Goal: Information Seeking & Learning: Find specific fact

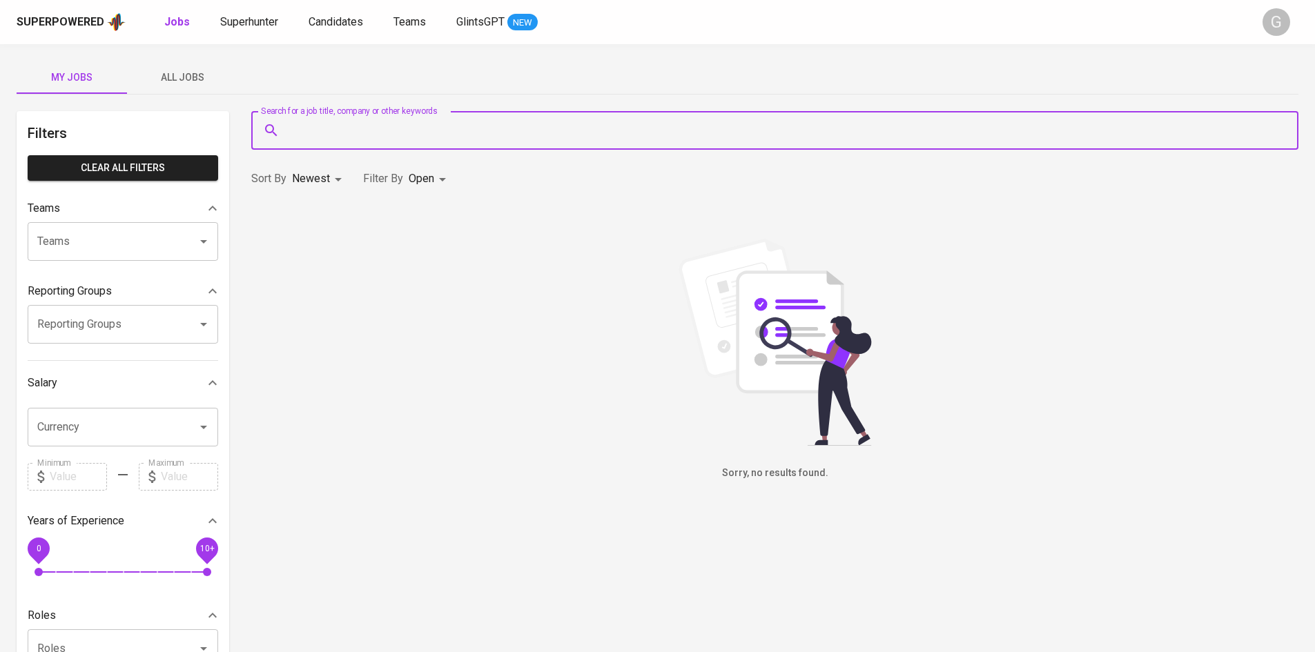
click at [405, 127] on input "Search for a job title, company or other keywords" at bounding box center [778, 130] width 986 height 26
paste input "[EMAIL_ADDRESS][DOMAIN_NAME]"
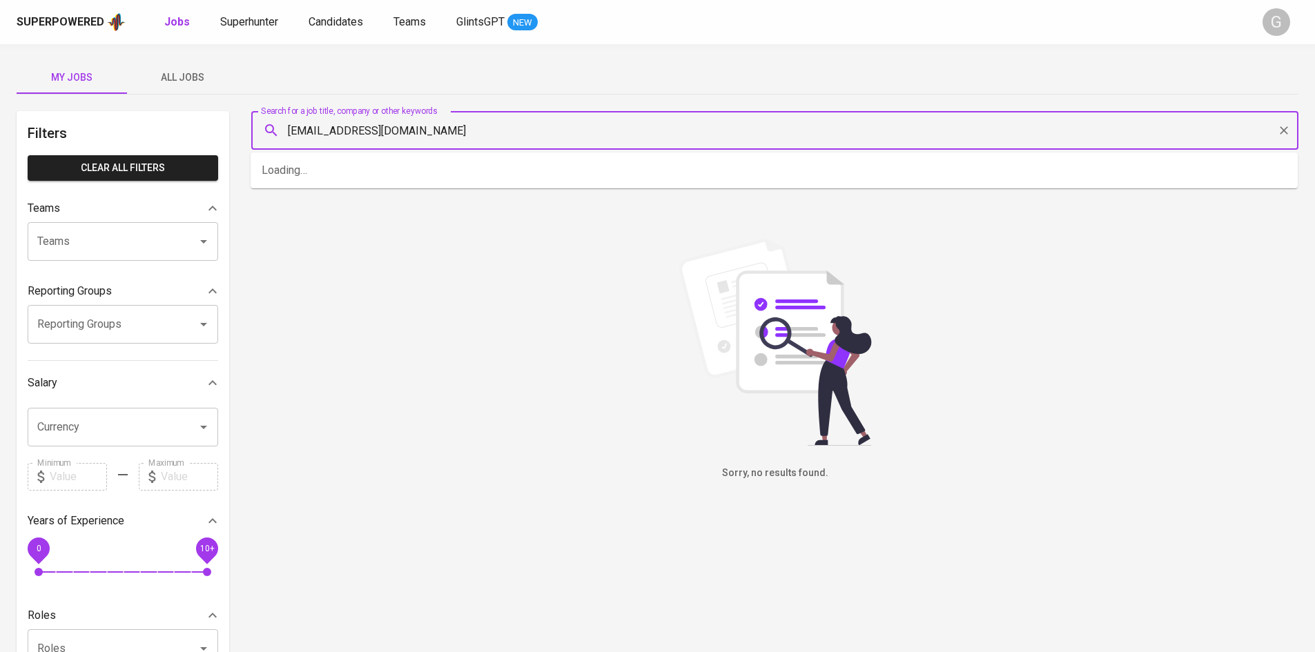
type input "[EMAIL_ADDRESS][DOMAIN_NAME]"
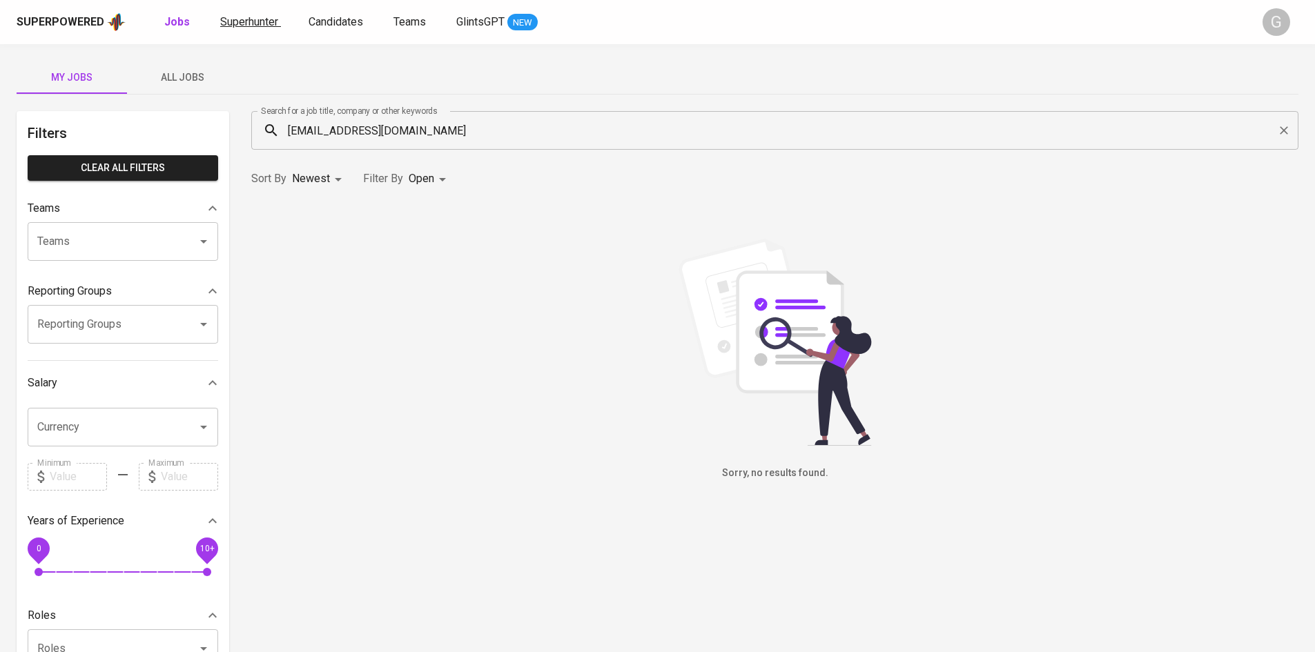
click at [231, 15] on span "Superhunter" at bounding box center [249, 21] width 58 height 13
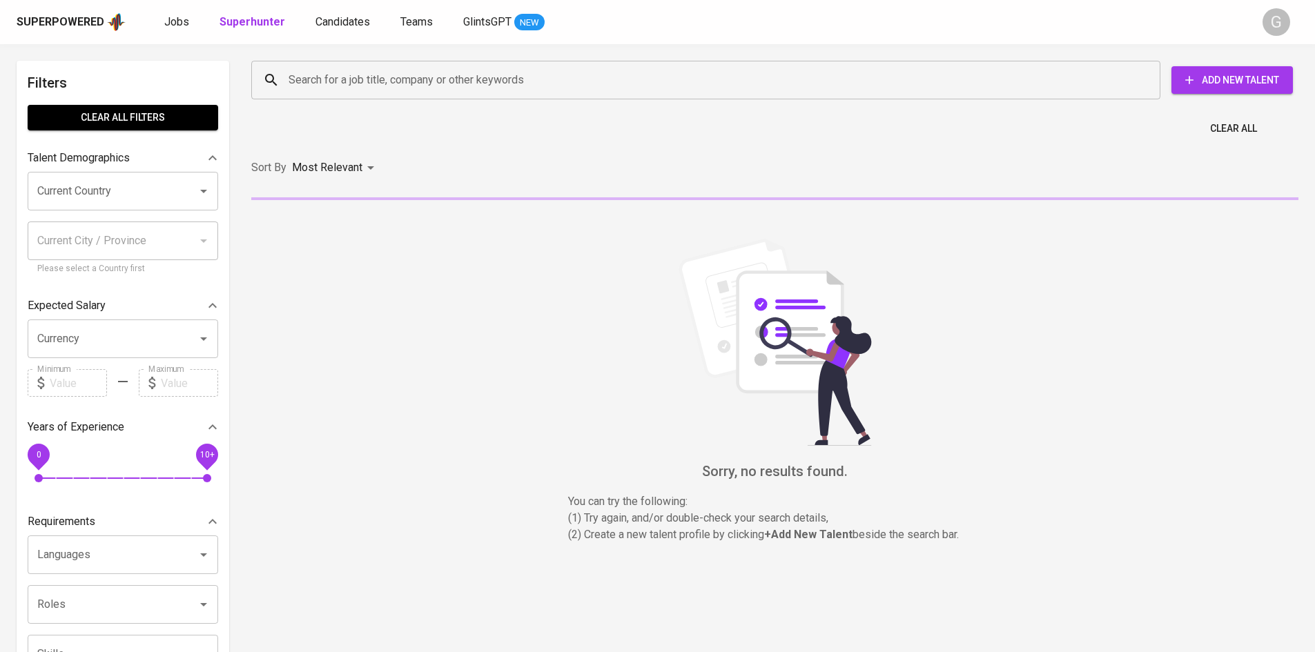
click at [396, 79] on input "Search for a job title, company or other keywords" at bounding box center [709, 80] width 848 height 26
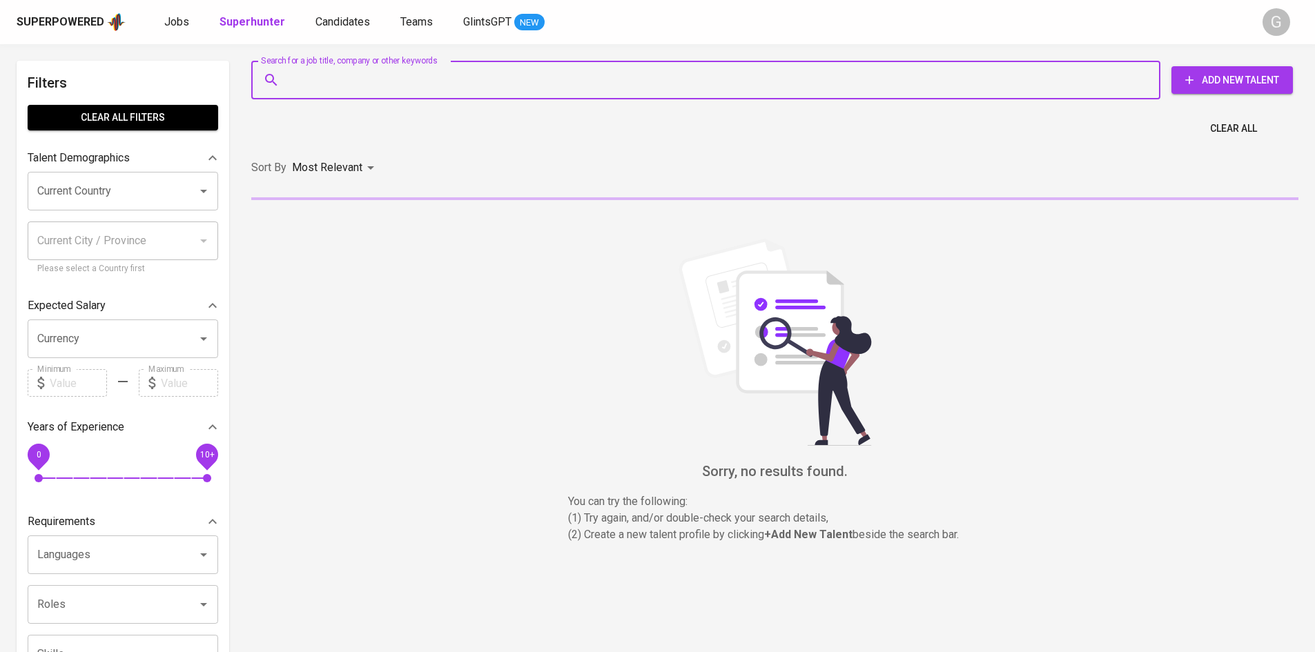
paste input "[EMAIL_ADDRESS][DOMAIN_NAME]"
type input "[EMAIL_ADDRESS][DOMAIN_NAME]"
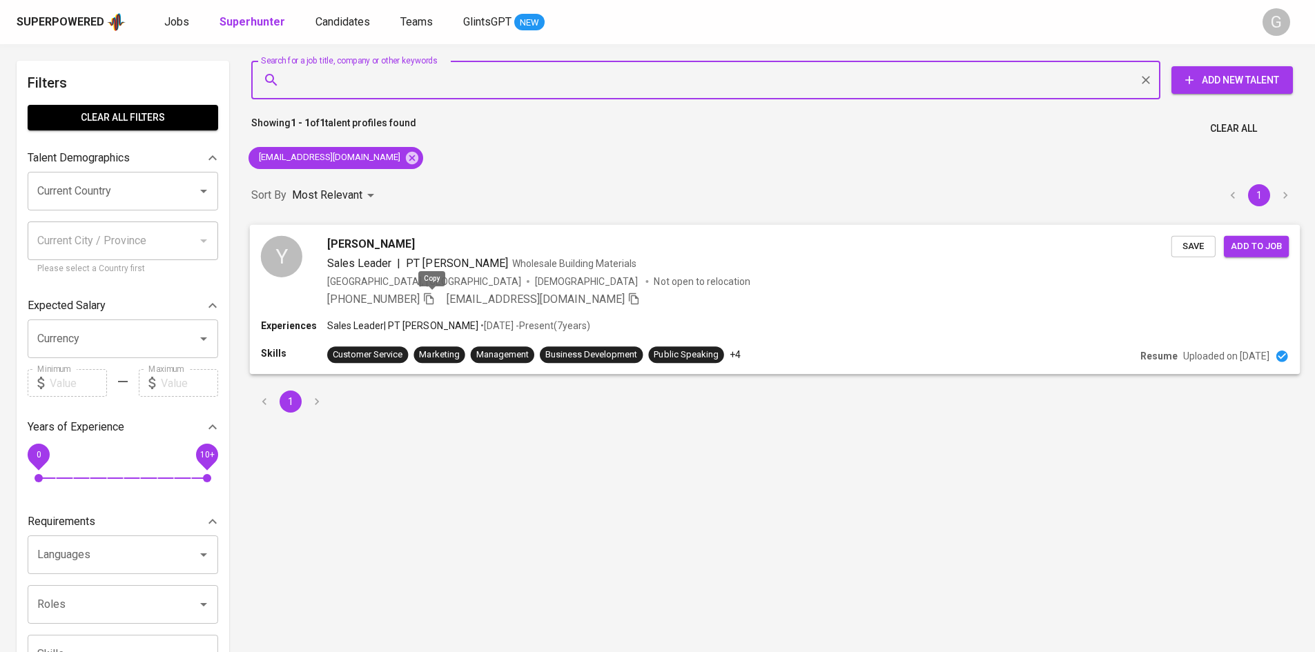
click at [431, 302] on icon "button" at bounding box center [428, 298] width 12 height 12
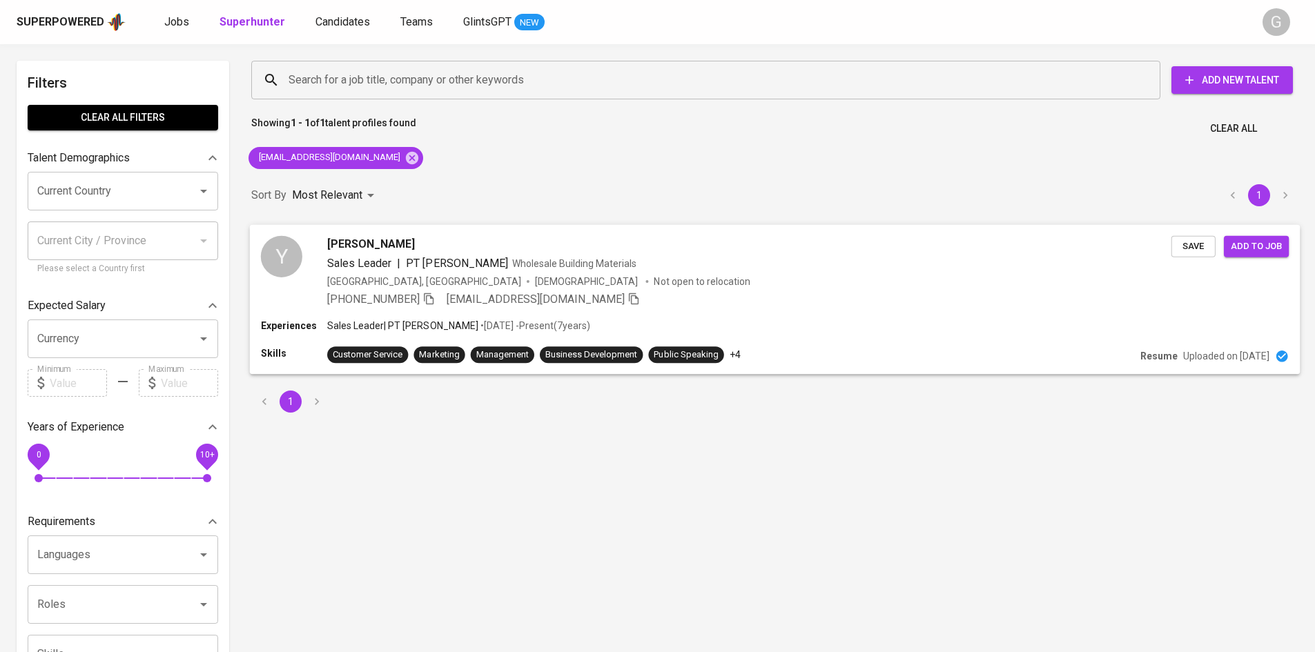
click at [1014, 326] on div "Experiences Sales Leader | PT [PERSON_NAME] • [DATE] - Present ( 7 years )" at bounding box center [775, 327] width 1028 height 17
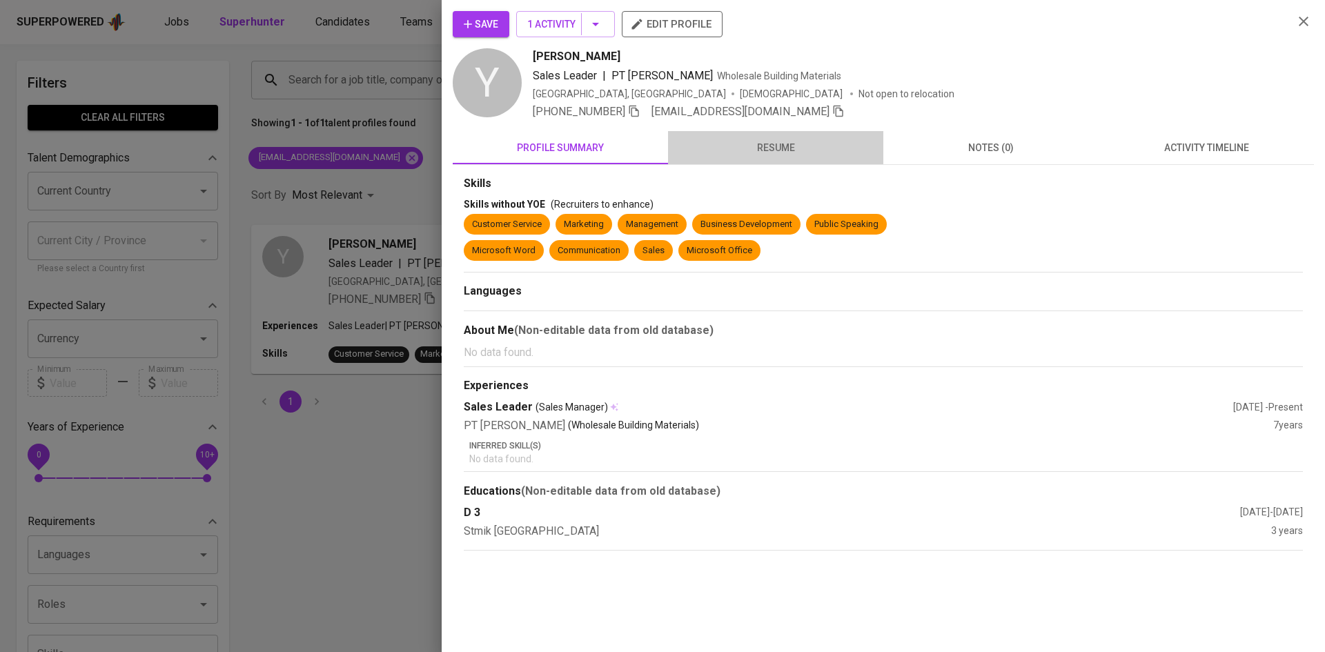
drag, startPoint x: 760, startPoint y: 144, endPoint x: 764, endPoint y: 152, distance: 9.3
click at [764, 152] on span "resume" at bounding box center [775, 147] width 199 height 17
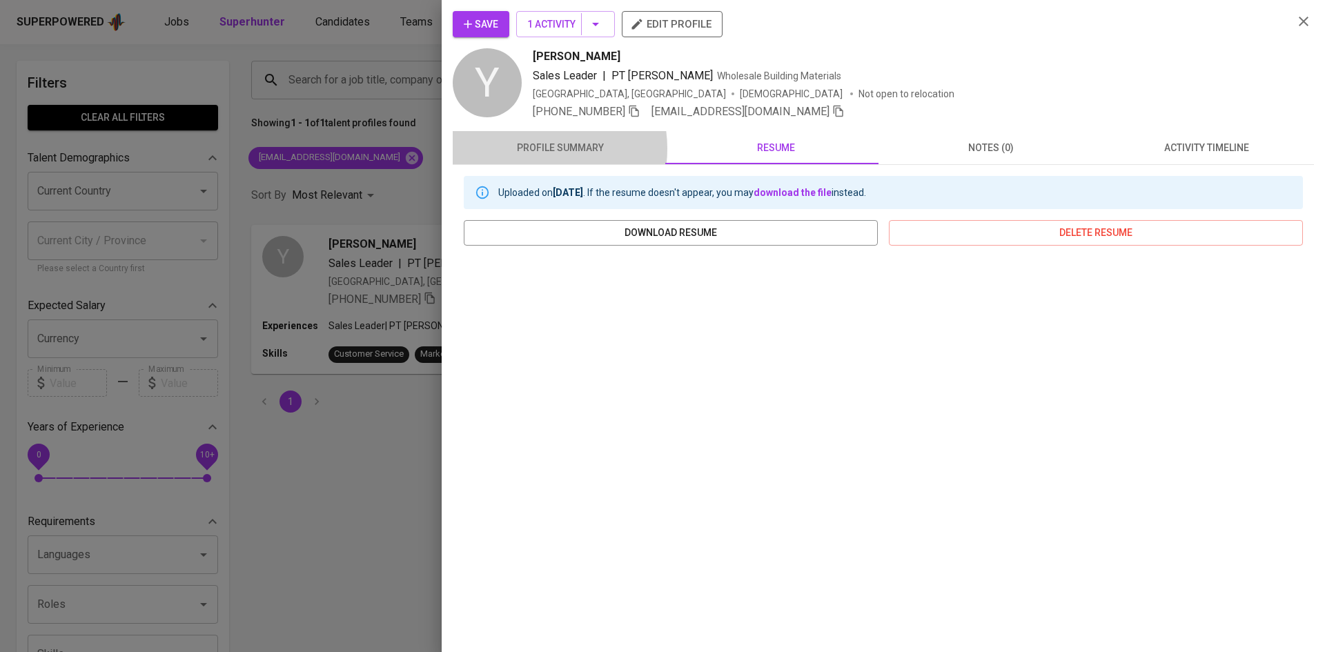
click at [531, 148] on span "profile summary" at bounding box center [560, 147] width 199 height 17
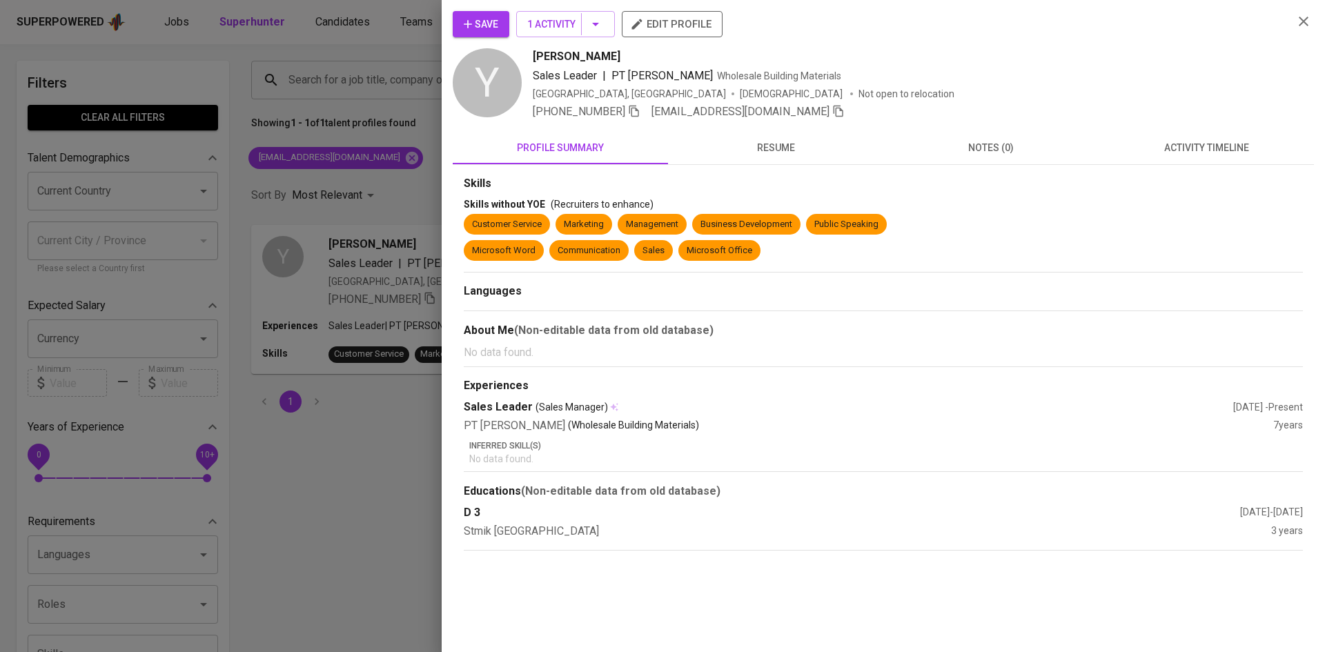
drag, startPoint x: 384, startPoint y: 143, endPoint x: 366, endPoint y: 150, distance: 19.5
click at [371, 145] on div at bounding box center [662, 326] width 1325 height 652
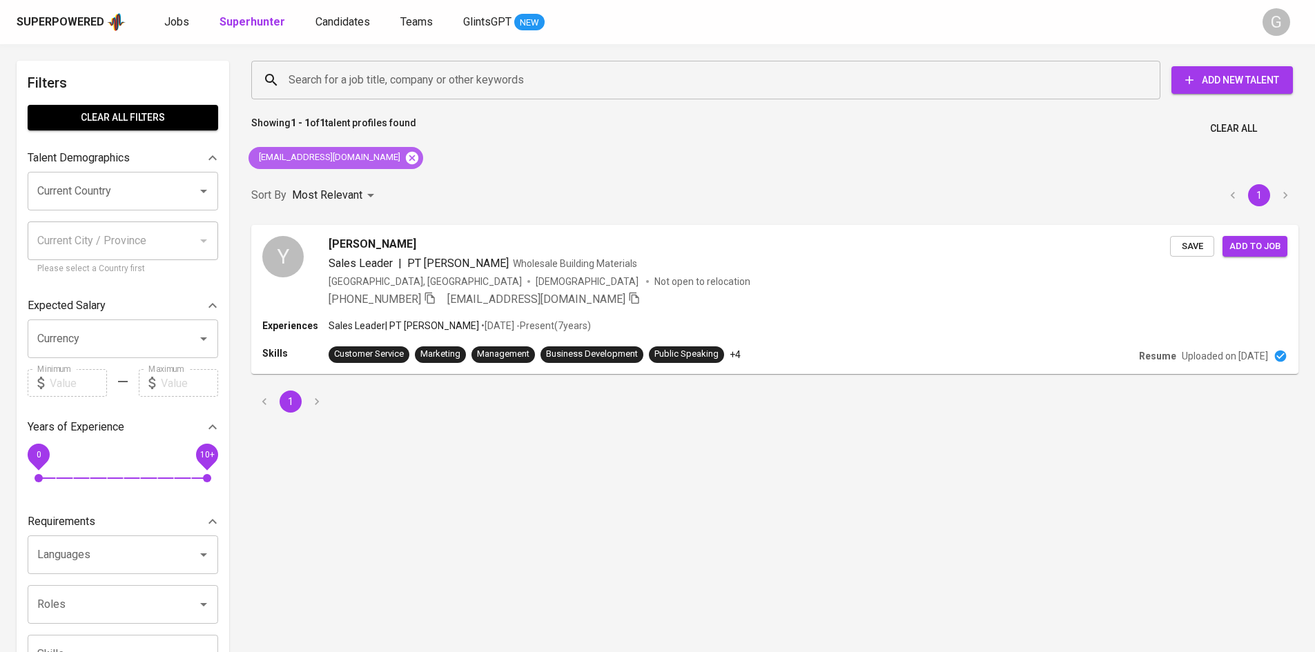
click at [406, 156] on icon at bounding box center [412, 157] width 12 height 12
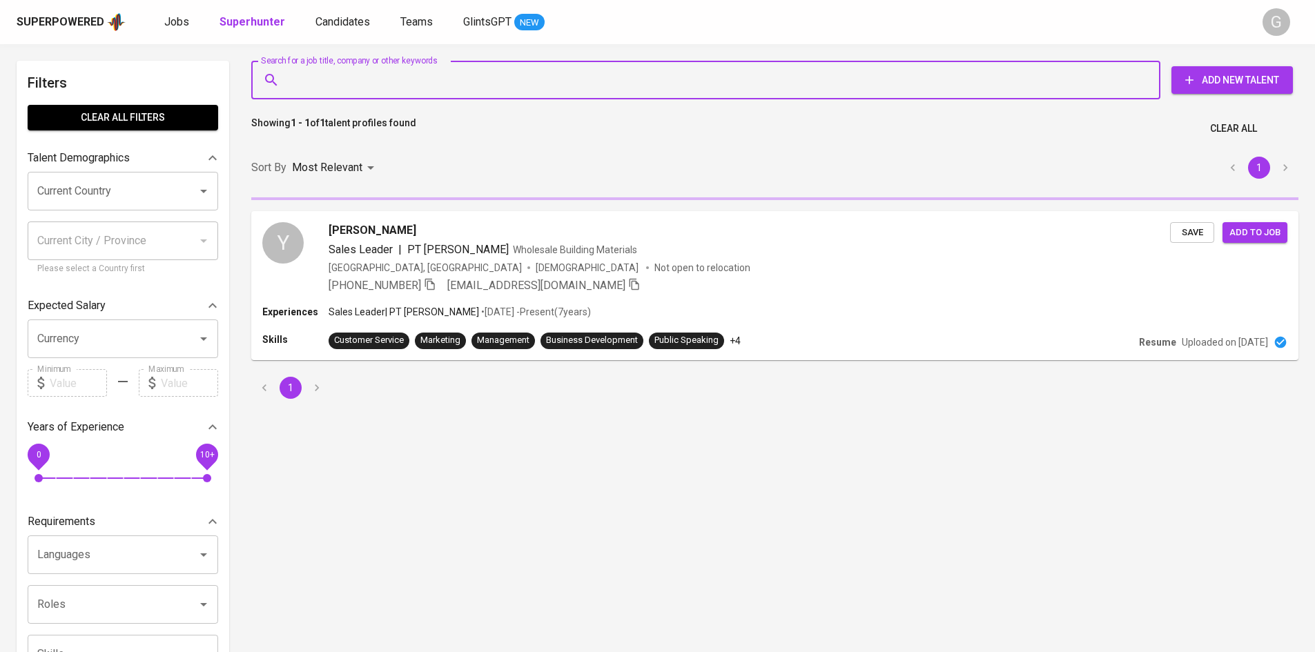
click at [373, 81] on input "Search for a job title, company or other keywords" at bounding box center [709, 80] width 848 height 26
paste input "[EMAIL_ADDRESS][DOMAIN_NAME]"
type input "[EMAIL_ADDRESS][DOMAIN_NAME]"
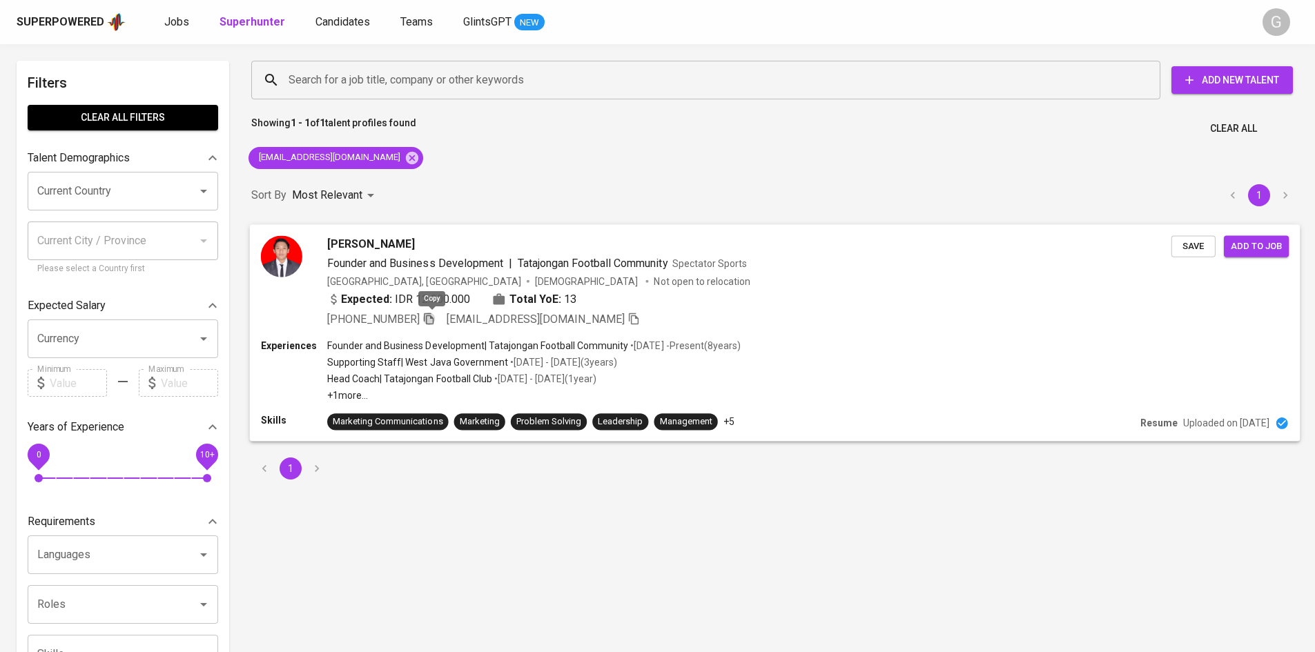
click at [428, 319] on icon "button" at bounding box center [429, 319] width 10 height 12
